Goal: Check status: Check status

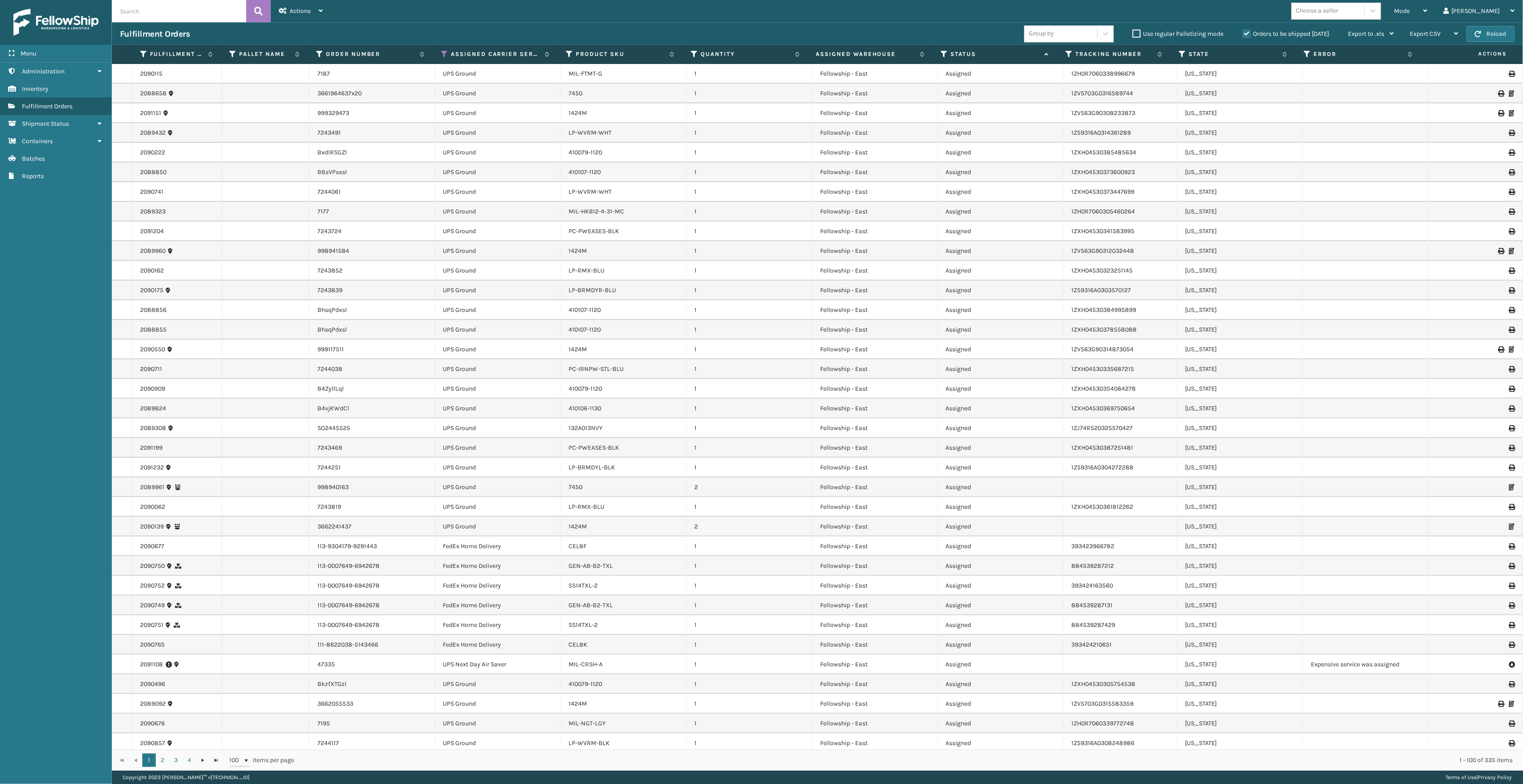
click at [156, 9] on input "text" at bounding box center [179, 11] width 134 height 22
type input "a"
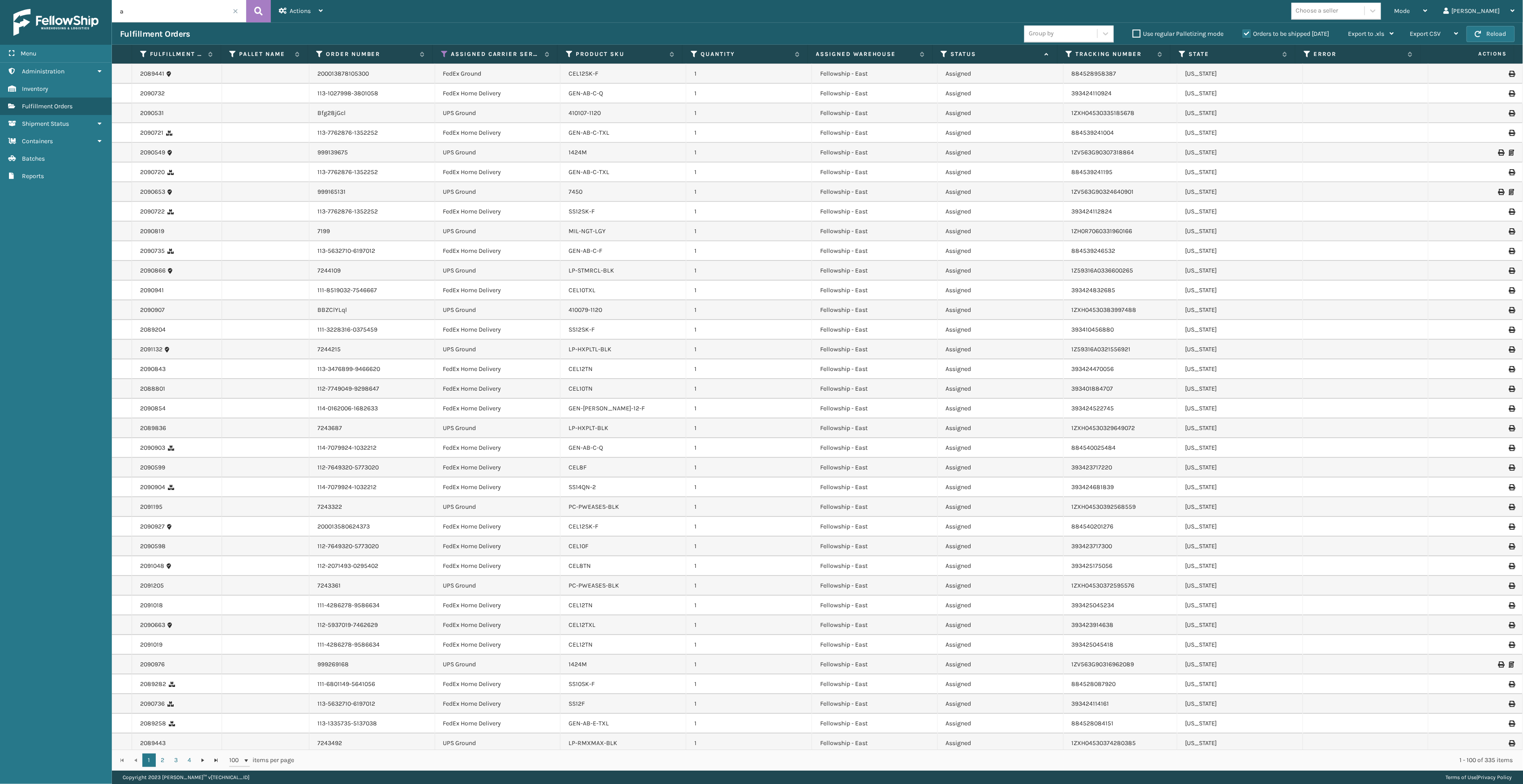
scroll to position [1284, 0]
click at [160, 383] on link "2" at bounding box center [162, 760] width 13 height 13
click at [147, 383] on link "1" at bounding box center [149, 760] width 13 height 13
